Goal: Task Accomplishment & Management: Manage account settings

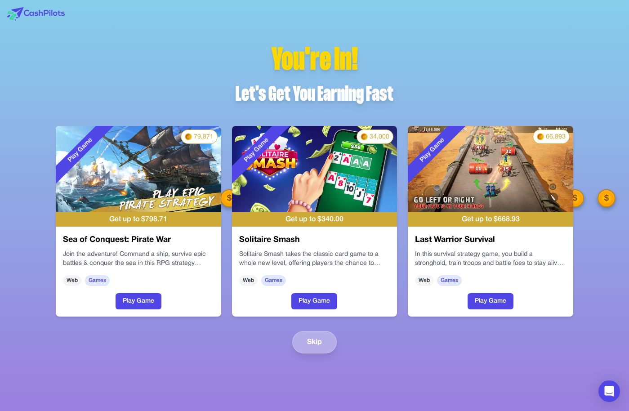
click at [306, 341] on button "Skip" at bounding box center [314, 342] width 44 height 22
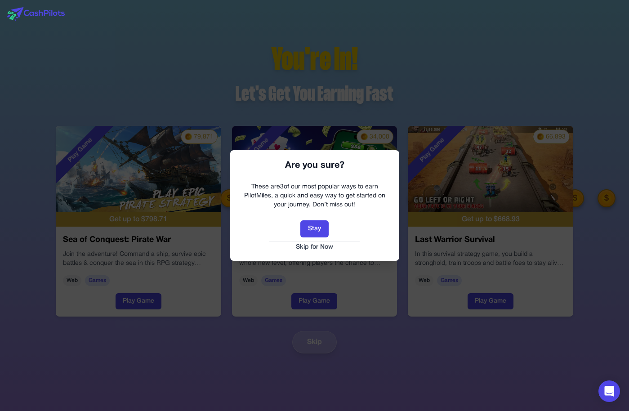
click at [319, 248] on button "Skip for Now" at bounding box center [314, 247] width 151 height 9
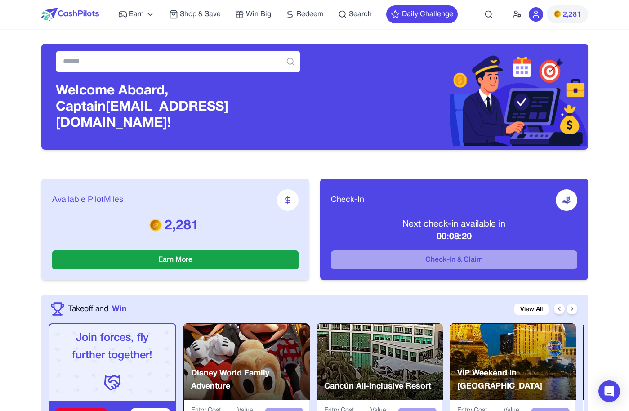
click at [556, 11] on img at bounding box center [556, 13] width 7 height 7
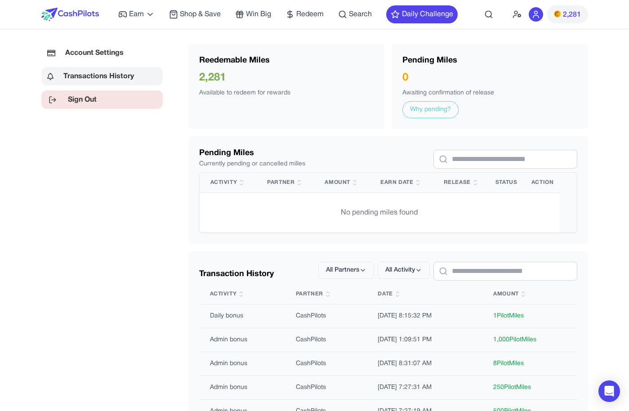
click at [92, 102] on link "Sign Out" at bounding box center [101, 99] width 121 height 18
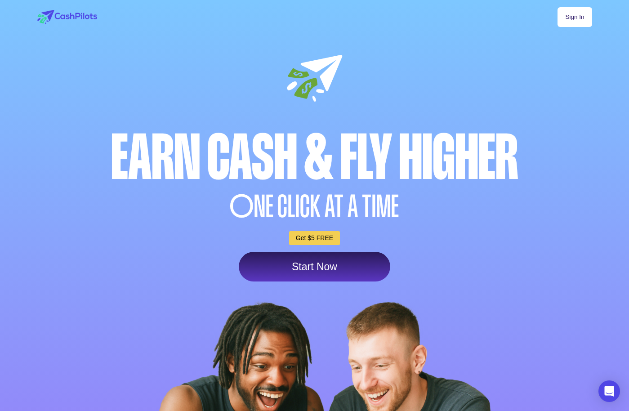
click at [329, 281] on link "Start Now" at bounding box center [314, 267] width 151 height 30
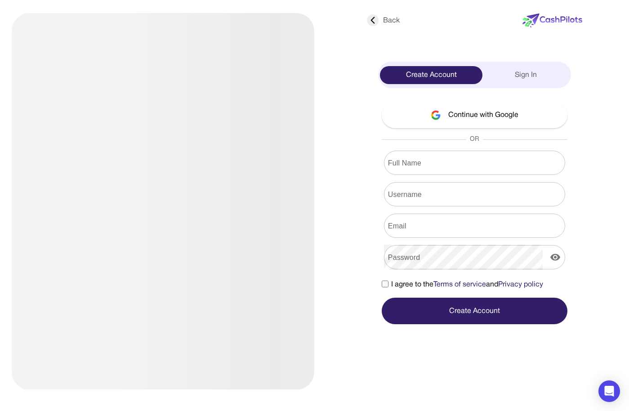
click at [503, 77] on div "Sign In" at bounding box center [525, 75] width 87 height 18
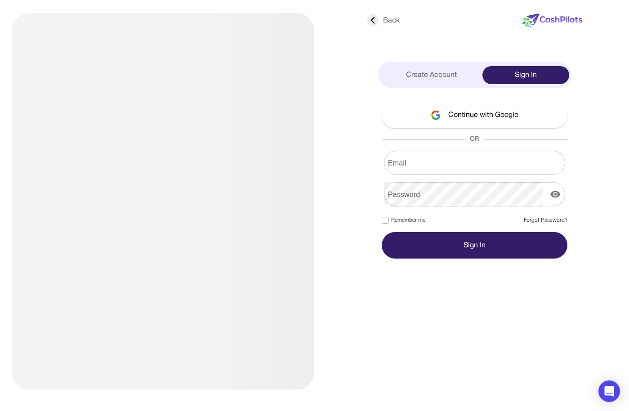
click at [446, 159] on input "Email" at bounding box center [474, 162] width 181 height 25
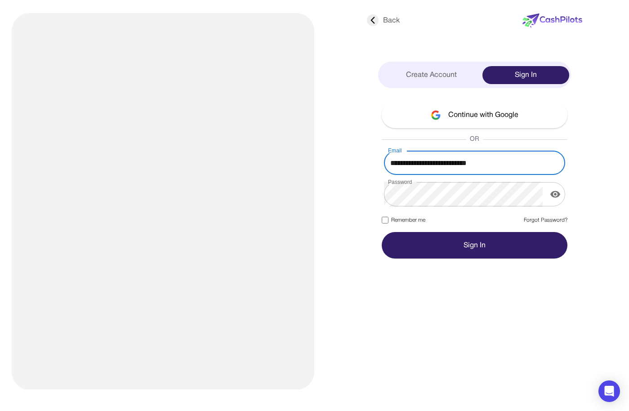
type input "**********"
click at [381, 232] on button "Sign In" at bounding box center [474, 245] width 186 height 27
